Goal: Task Accomplishment & Management: Use online tool/utility

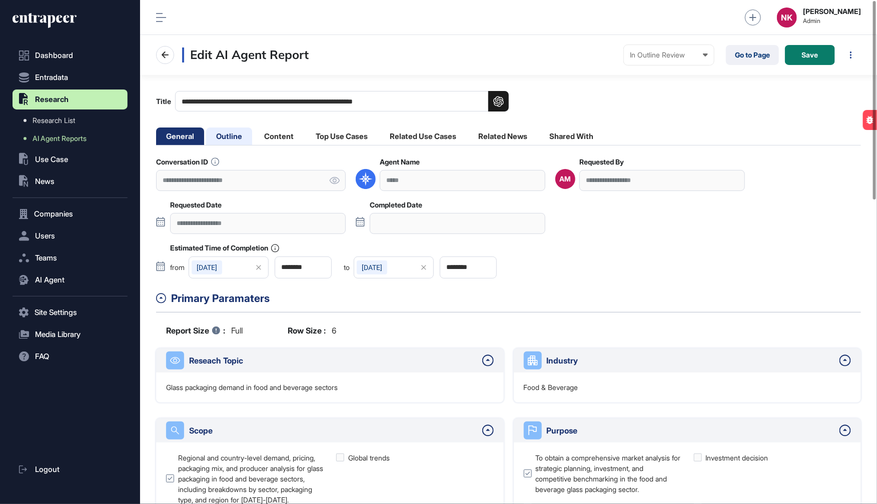
click at [226, 136] on li "Outline" at bounding box center [229, 137] width 46 height 18
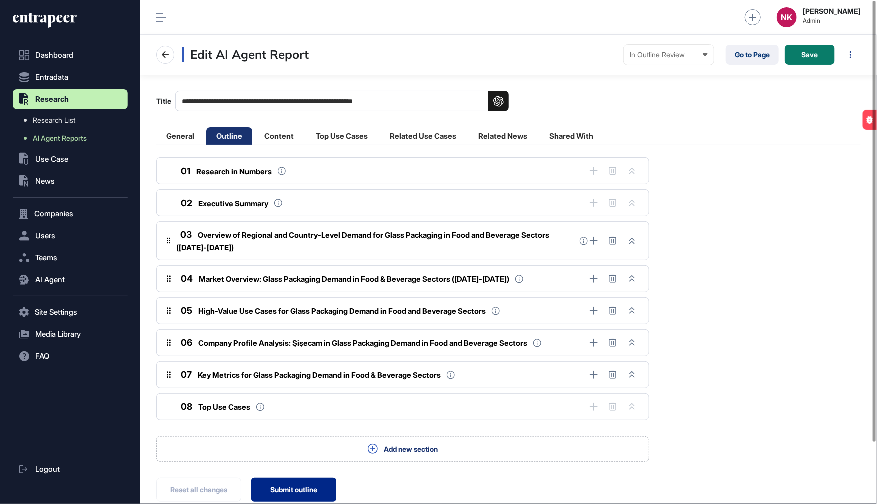
click at [288, 484] on button "Submit outline" at bounding box center [293, 490] width 85 height 24
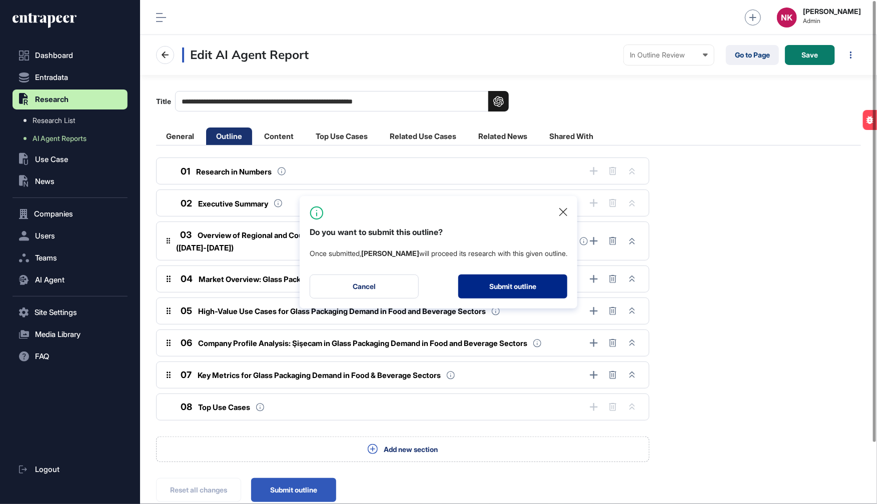
click at [511, 283] on button "Submit outline" at bounding box center [512, 287] width 109 height 24
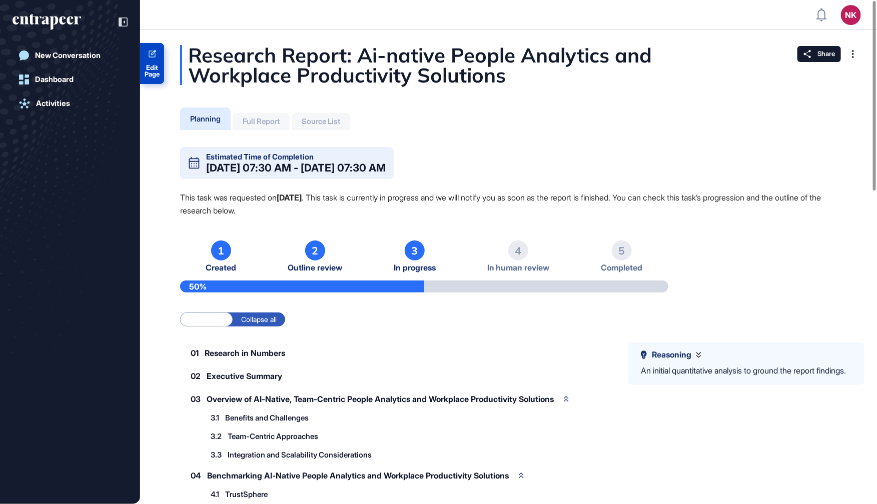
click at [155, 70] on span "Edit Page" at bounding box center [152, 71] width 24 height 13
